Goal: Transaction & Acquisition: Purchase product/service

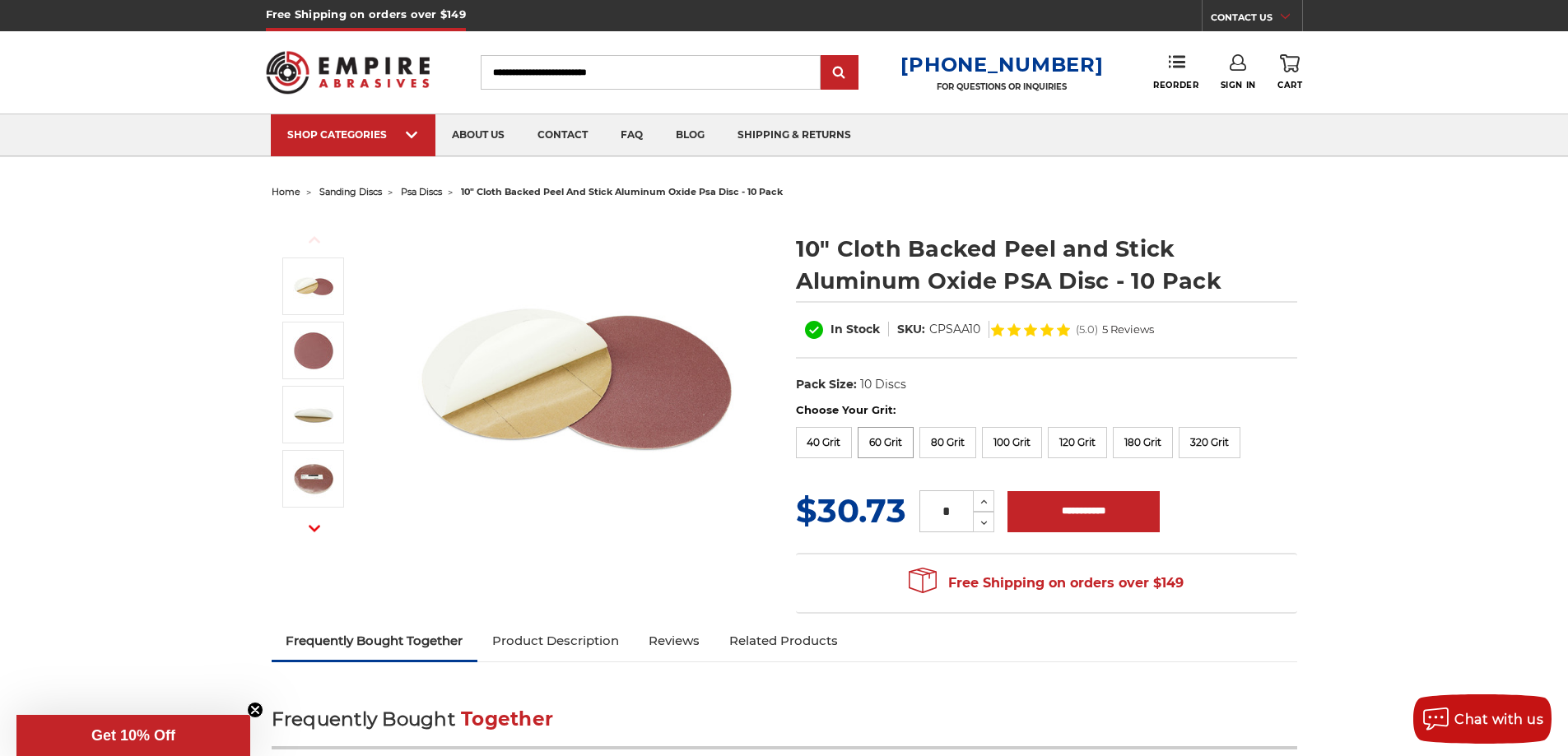
click at [878, 440] on label "60 Grit" at bounding box center [886, 442] width 56 height 31
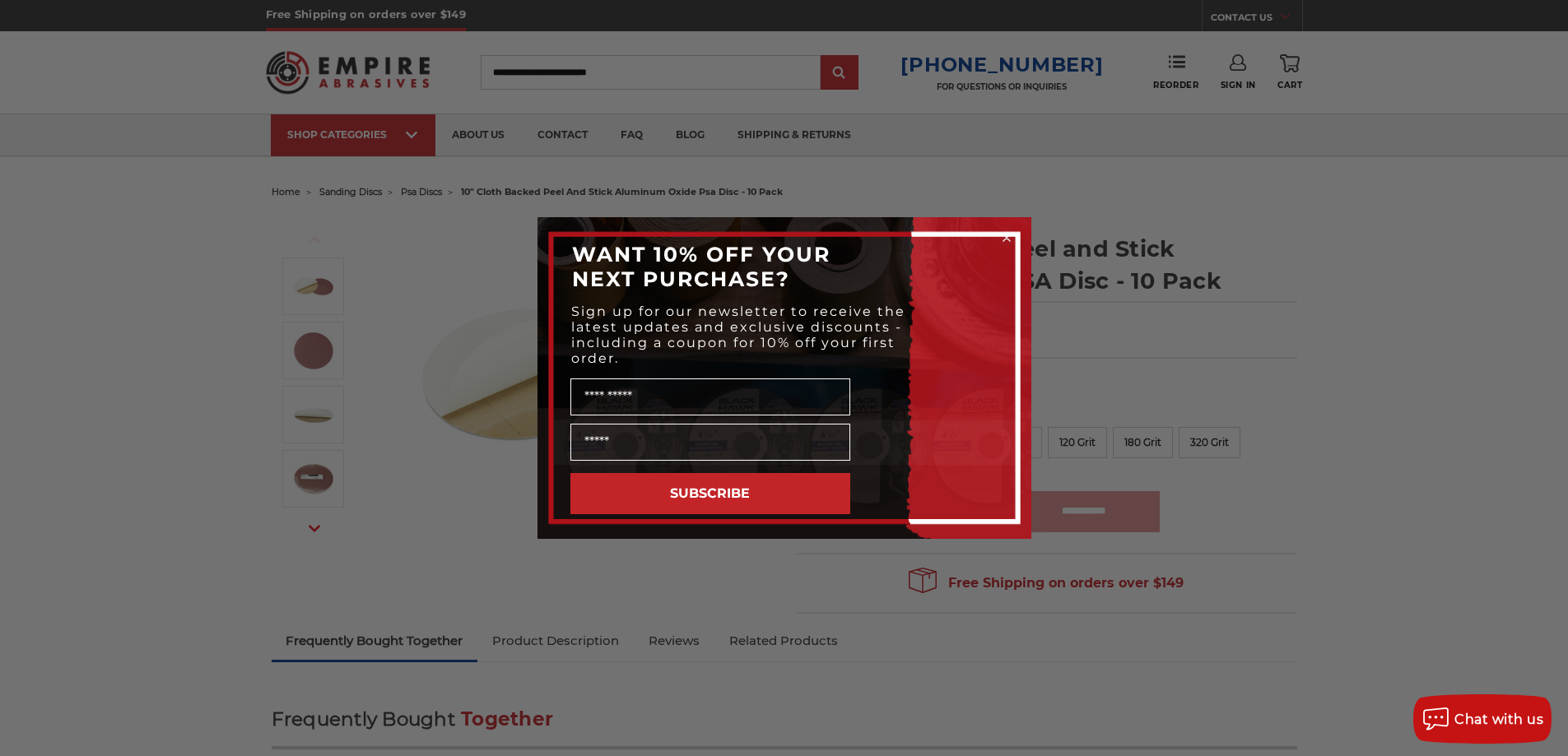
click at [1008, 237] on icon "Close dialog" at bounding box center [1006, 237] width 7 height 7
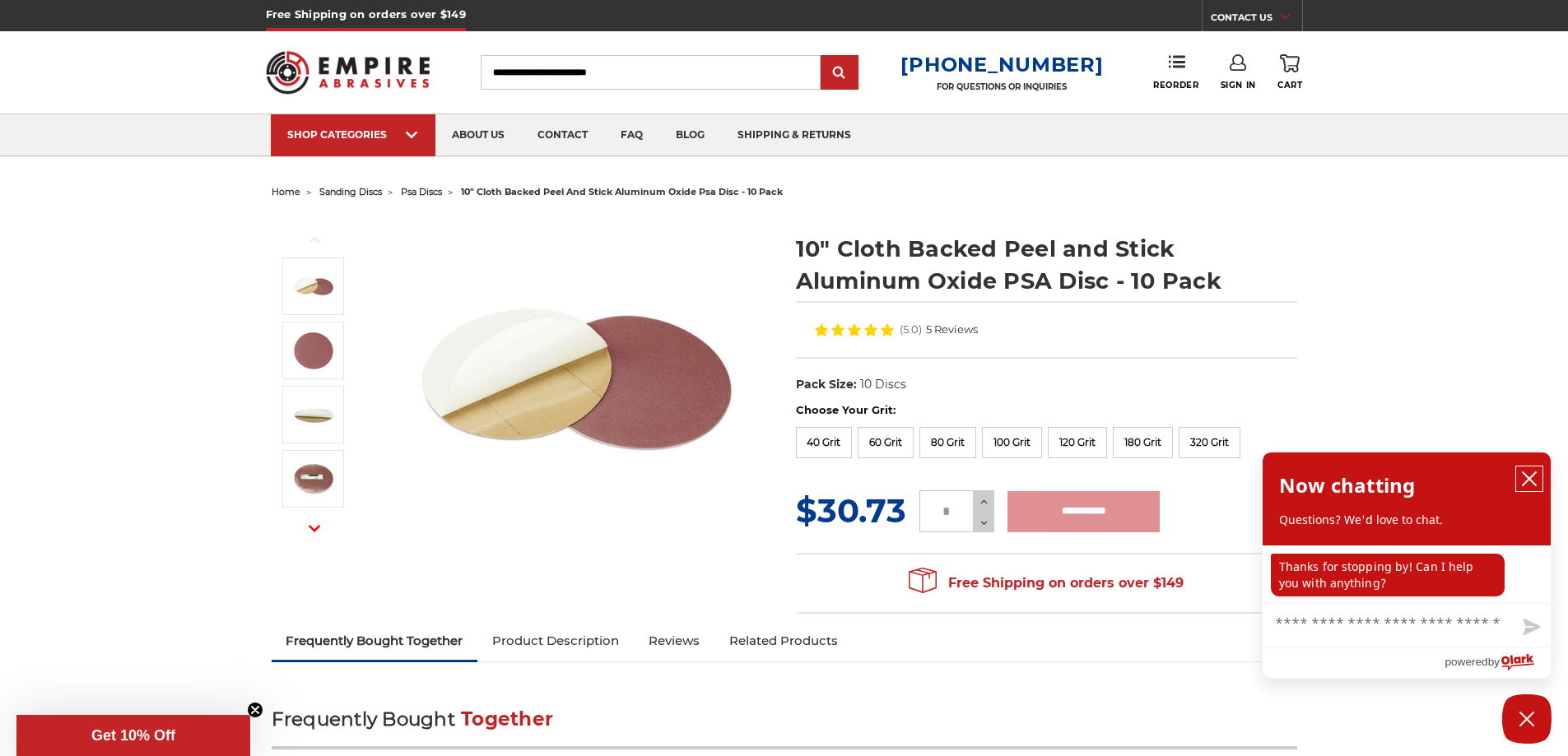
click at [1535, 478] on icon "close chatbox" at bounding box center [1530, 479] width 17 height 17
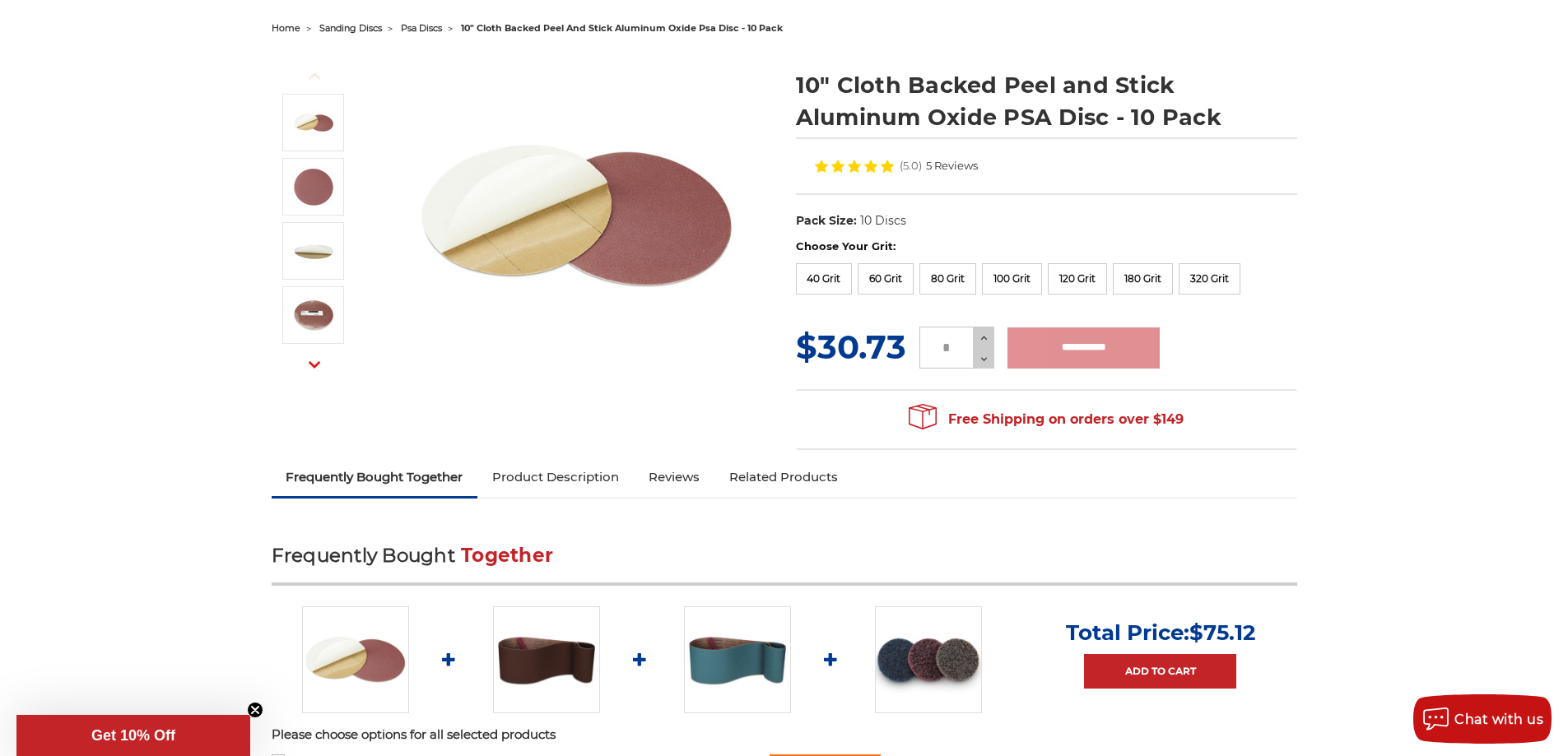
scroll to position [165, 0]
click at [824, 274] on label "40 Grit" at bounding box center [824, 277] width 57 height 31
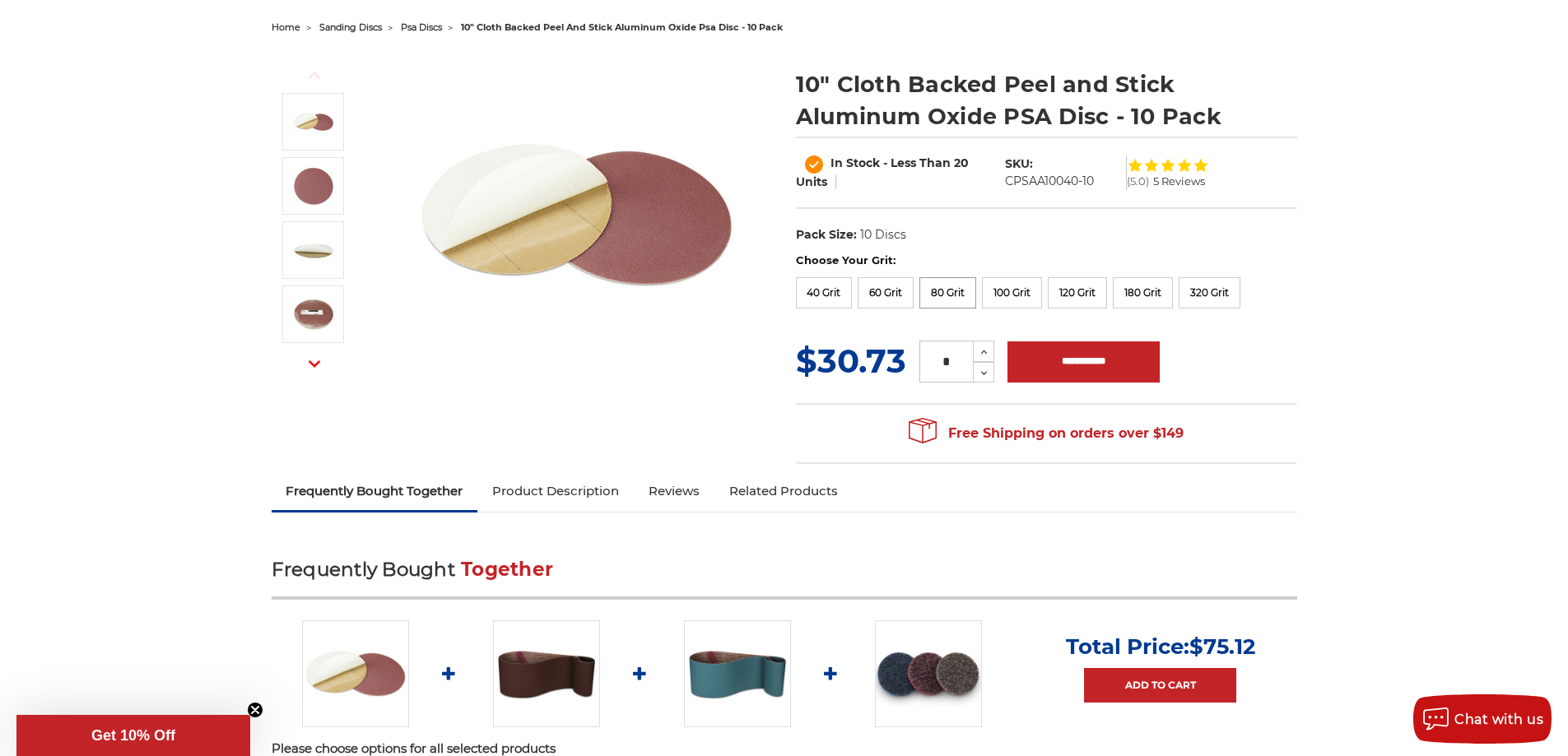
click at [947, 295] on label "80 Grit" at bounding box center [948, 292] width 57 height 31
click at [903, 293] on label "60 Grit" at bounding box center [886, 292] width 56 height 31
click at [900, 291] on label "60 Grit" at bounding box center [886, 292] width 56 height 31
click at [980, 353] on icon at bounding box center [983, 352] width 12 height 15
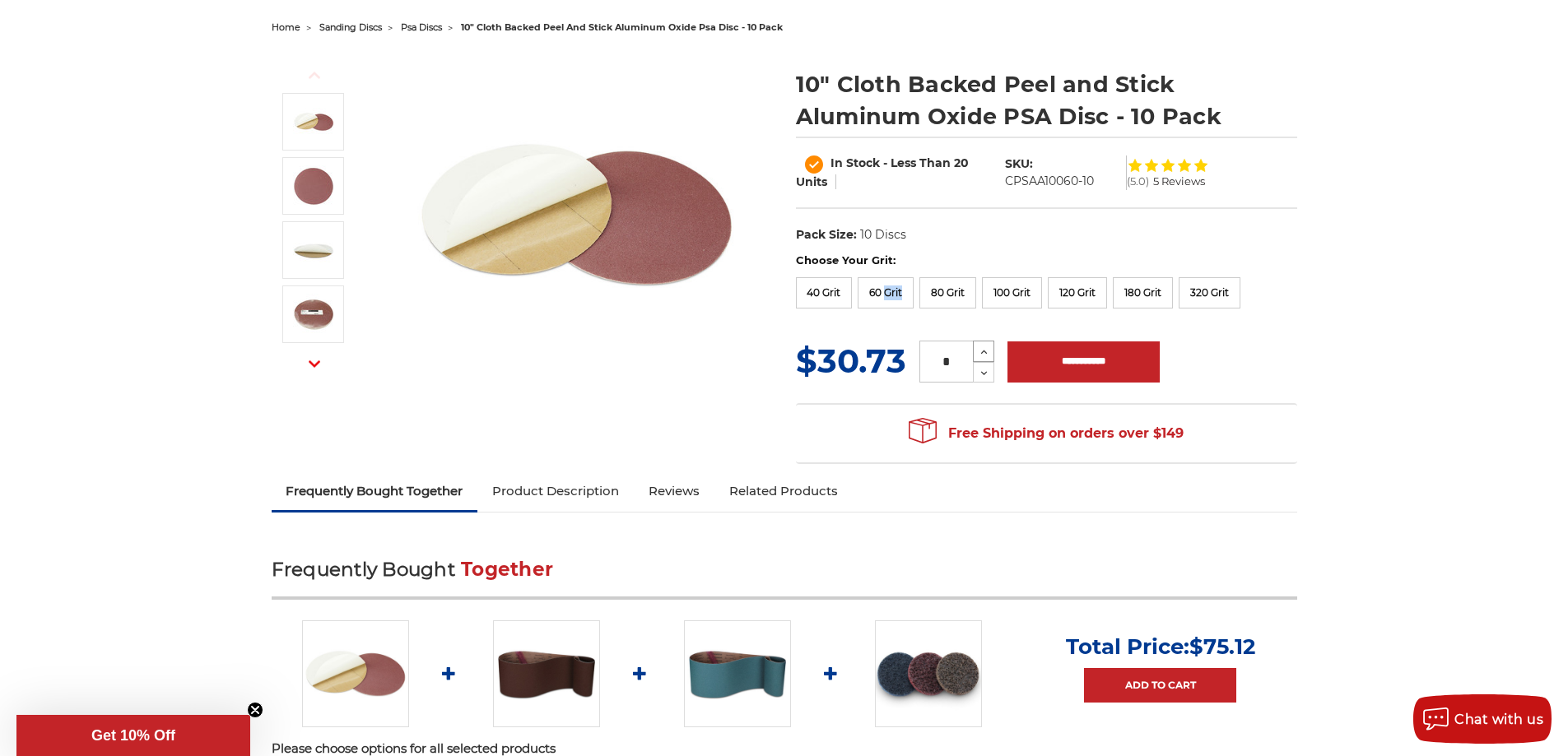
type input "*"
click at [1063, 367] on input "**********" at bounding box center [1083, 362] width 152 height 41
type input "**********"
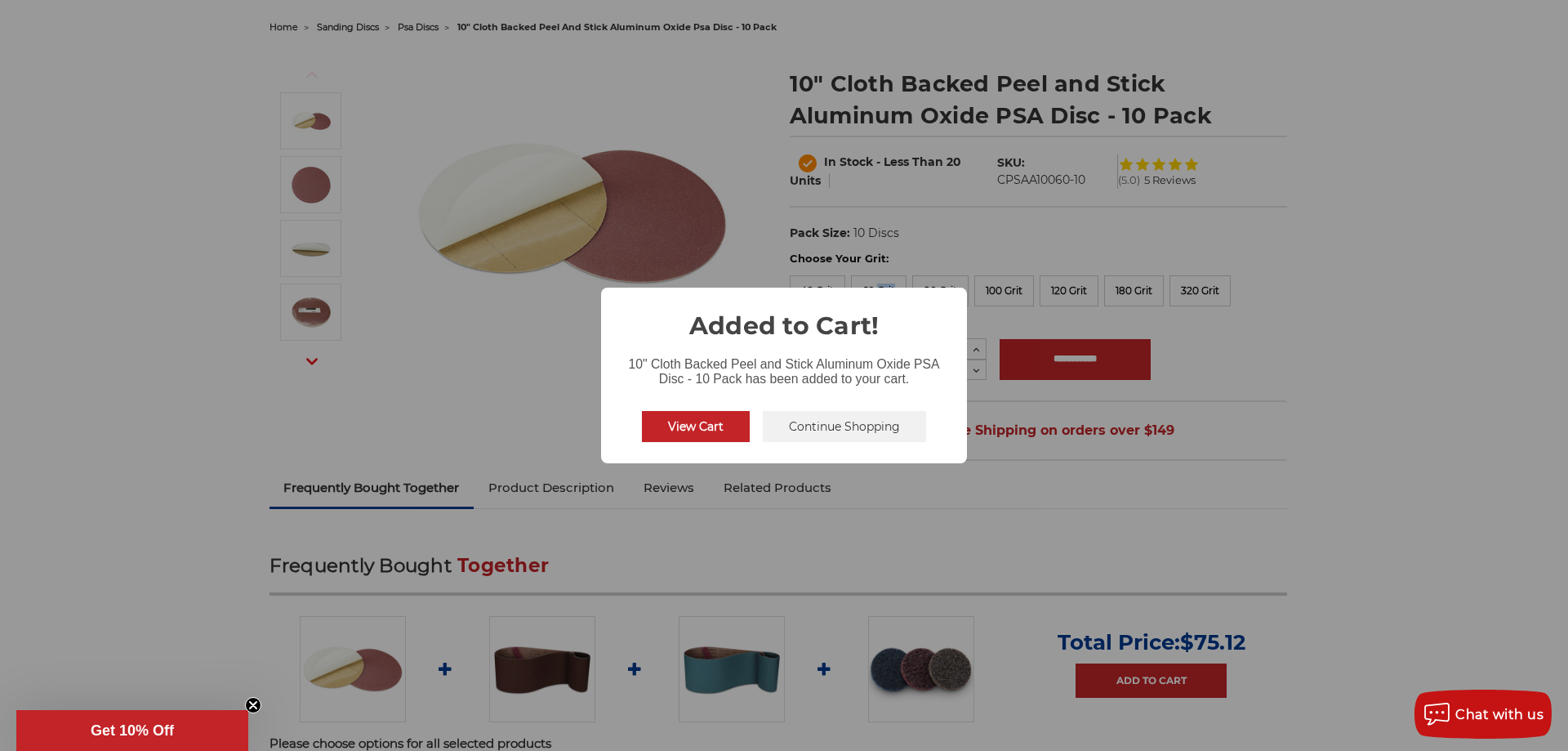
click at [706, 427] on button "View Cart" at bounding box center [696, 426] width 108 height 31
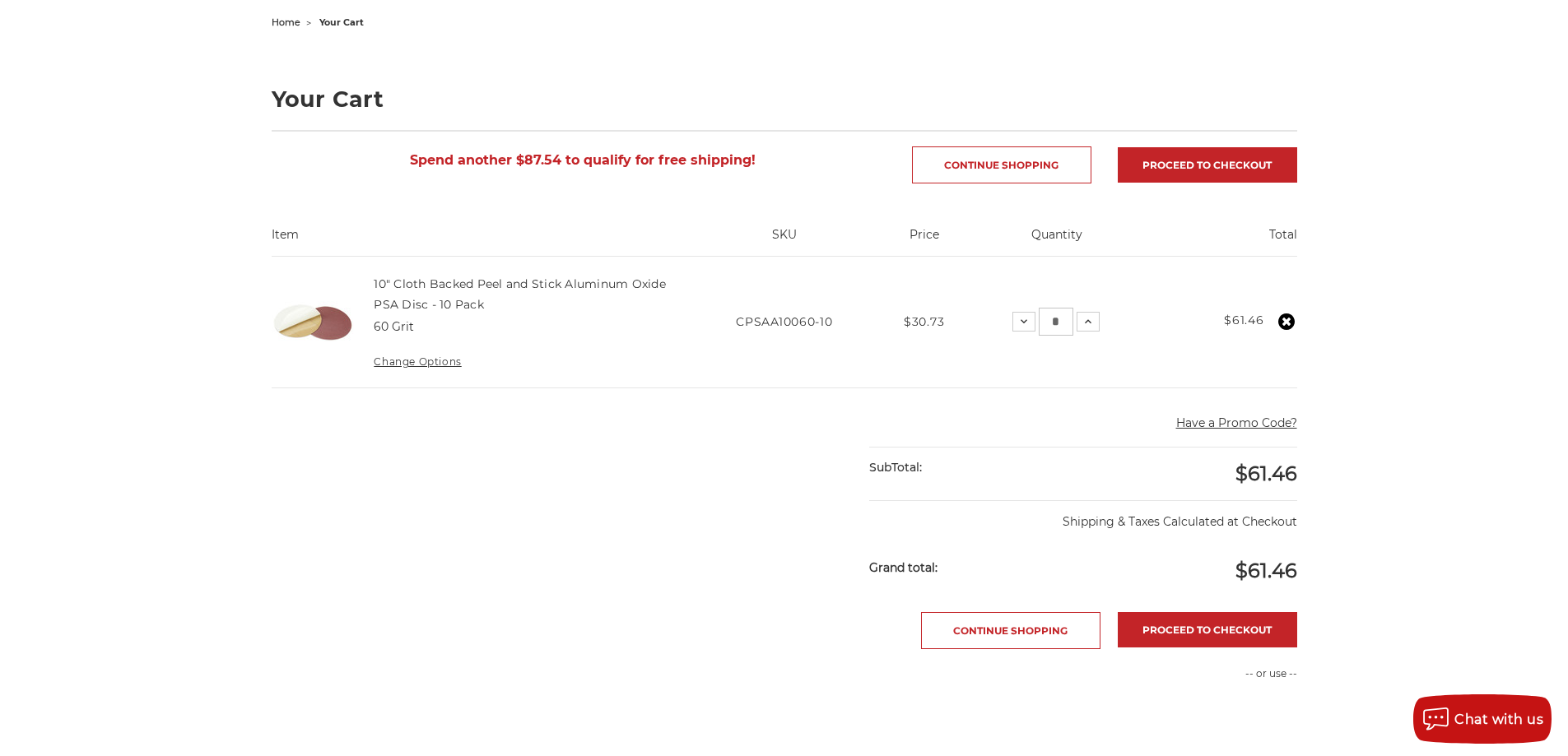
scroll to position [165, 0]
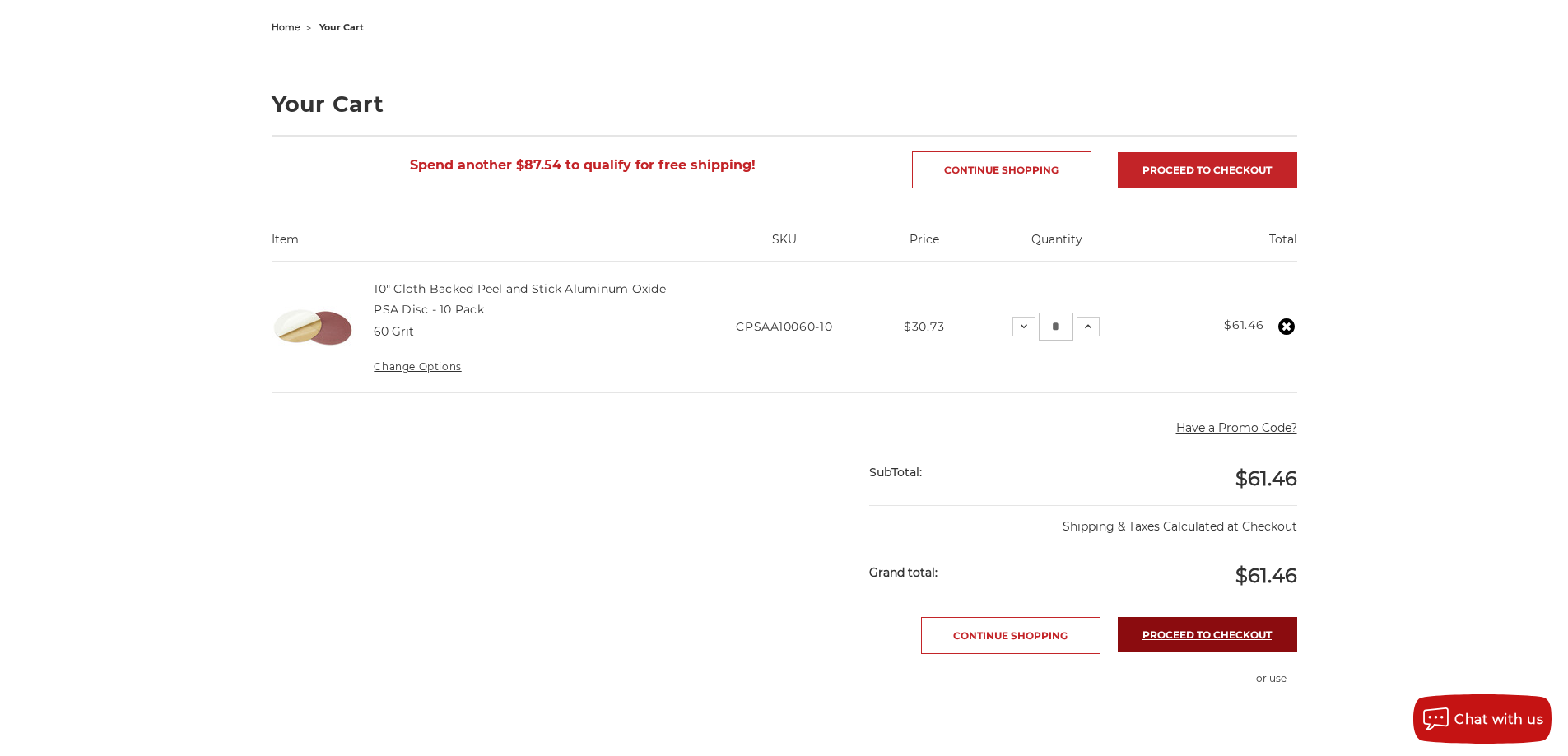
click at [1204, 630] on link "Proceed to checkout" at bounding box center [1206, 635] width 179 height 36
